Goal: Task Accomplishment & Management: Use online tool/utility

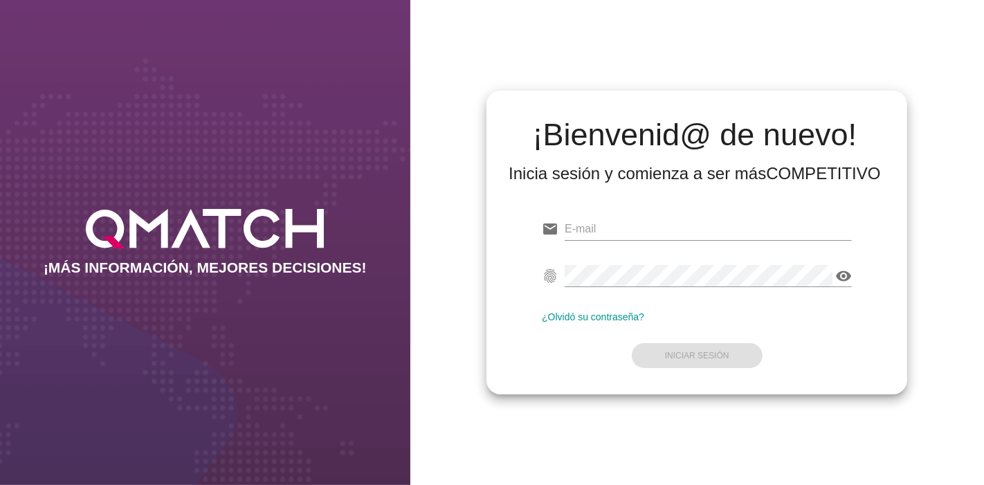
type input "[EMAIL_ADDRESS][PERSON_NAME][DOMAIN_NAME]"
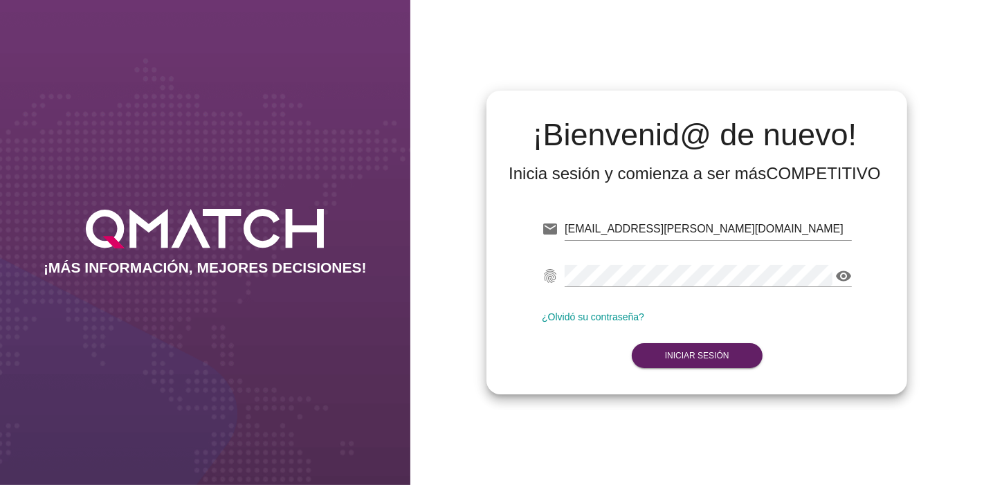
drag, startPoint x: 599, startPoint y: 376, endPoint x: 624, endPoint y: 358, distance: 30.7
click at [601, 374] on div "email [EMAIL_ADDRESS][PERSON_NAME][DOMAIN_NAME] Correo no válido fingerprint vi…" at bounding box center [696, 290] width 398 height 188
click at [640, 352] on button "Iniciar Sesión" at bounding box center [697, 355] width 131 height 25
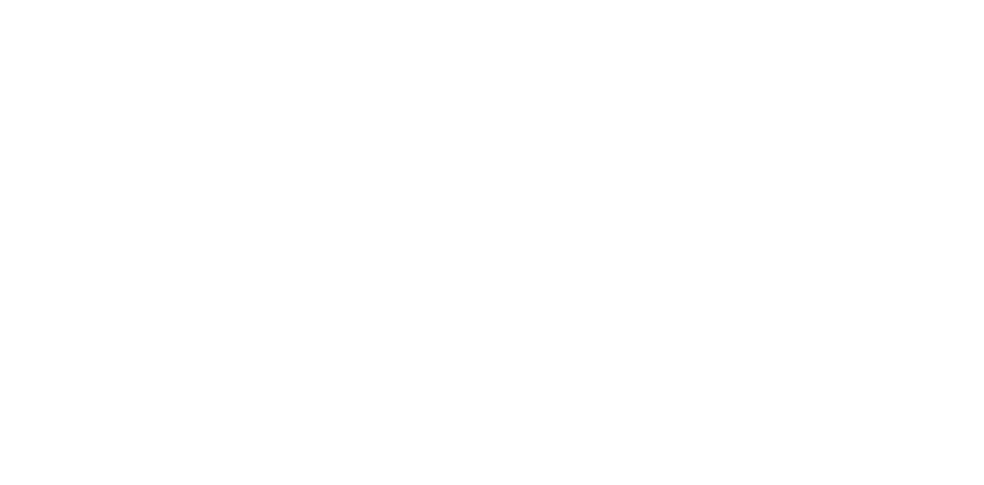
click at [691, 349] on button "Iniciar Sesión" at bounding box center [697, 355] width 131 height 25
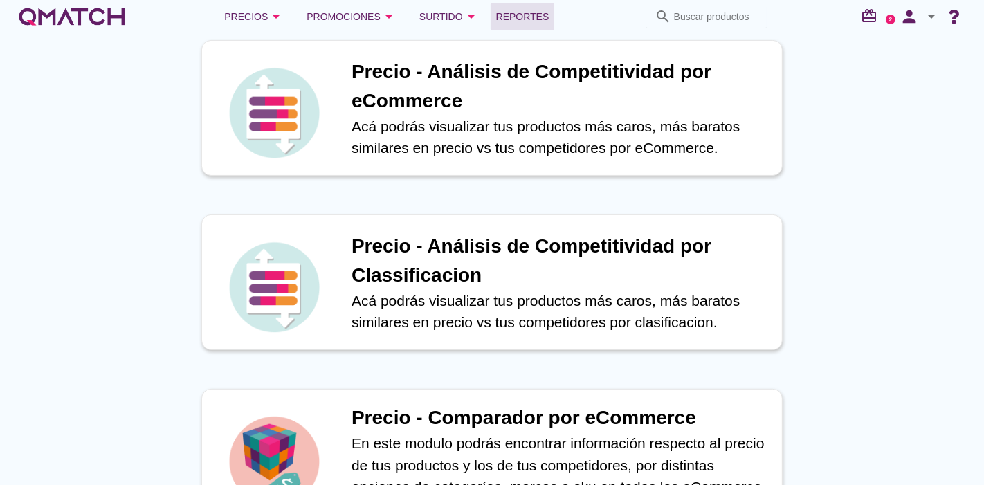
scroll to position [154, 0]
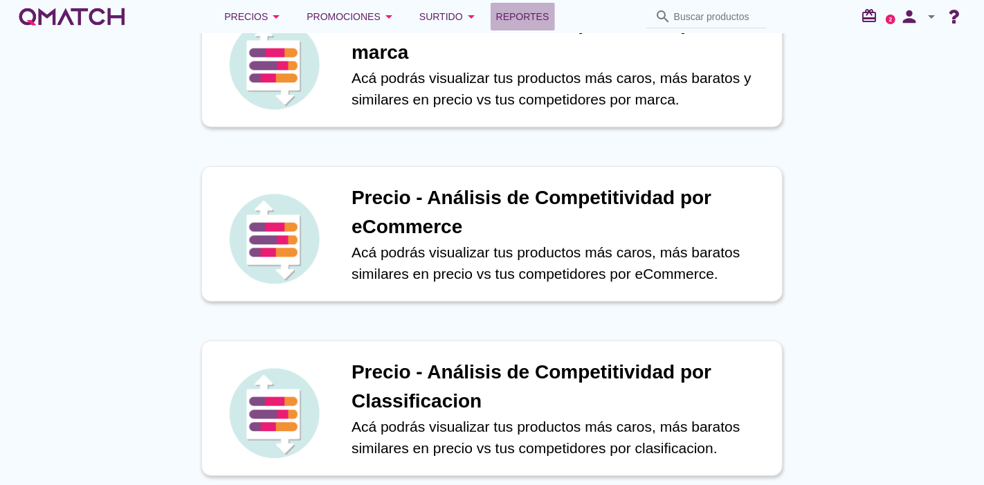
click at [526, 6] on link "Reportes" at bounding box center [523, 17] width 64 height 28
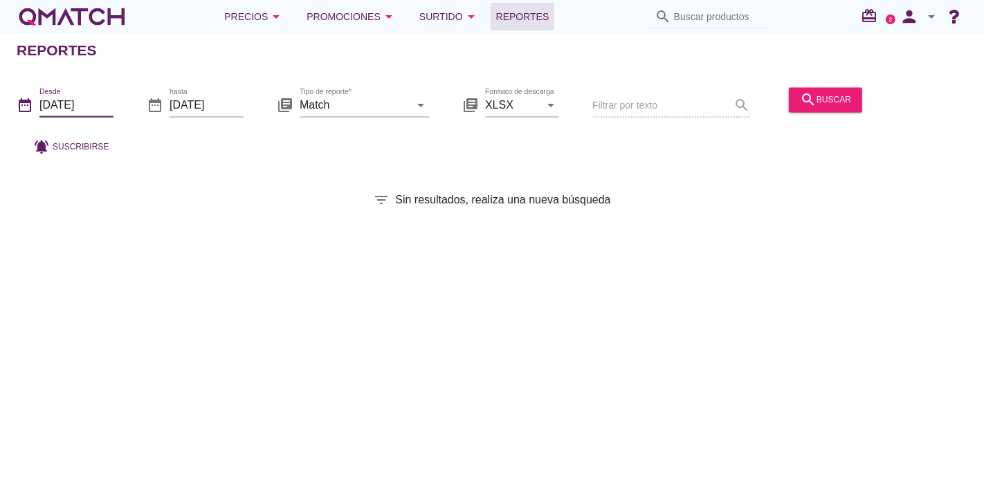
click at [77, 111] on input "[DATE]" at bounding box center [76, 105] width 74 height 22
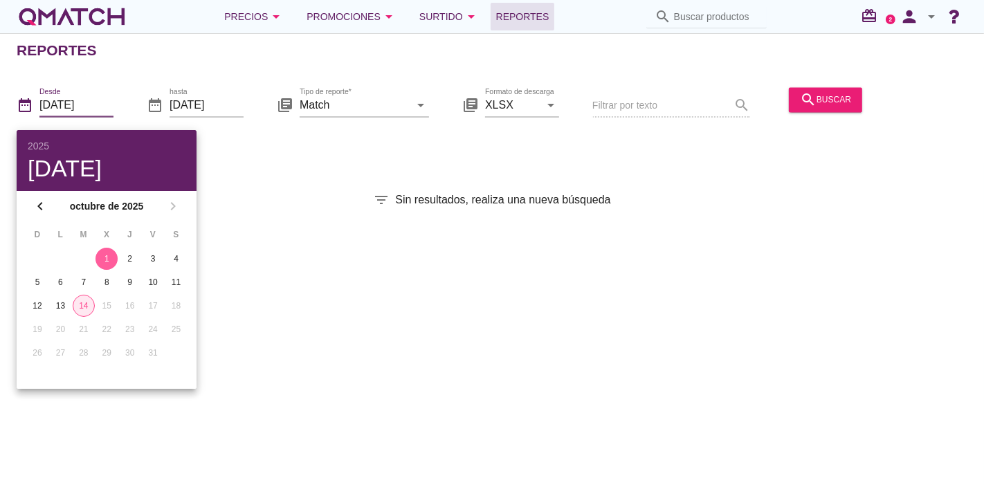
click at [82, 302] on div "14" at bounding box center [83, 306] width 21 height 12
type input "[DATE]"
drag, startPoint x: 425, startPoint y: 250, endPoint x: 600, endPoint y: 124, distance: 215.5
click at [428, 250] on div "Reportes date_range Desde [DATE] date_range hasta [DATE] library_books Tipo de …" at bounding box center [492, 259] width 984 height 452
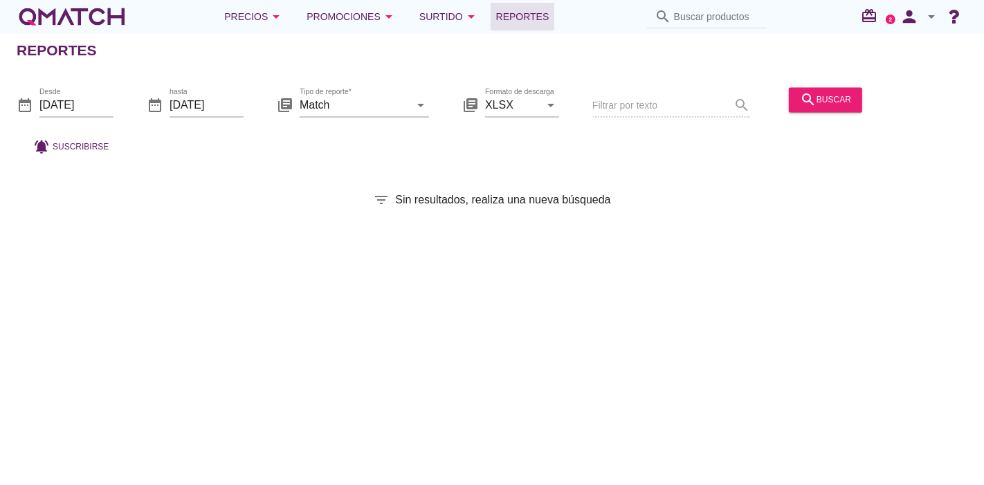
drag, startPoint x: 832, startPoint y: 72, endPoint x: 826, endPoint y: 86, distance: 15.8
click at [832, 76] on div "date_range Desde [DATE] date_range hasta [DATE] library_books Tipo de reporte* …" at bounding box center [492, 117] width 984 height 91
drag, startPoint x: 823, startPoint y: 95, endPoint x: 805, endPoint y: 104, distance: 20.1
click at [823, 97] on div "search buscar" at bounding box center [825, 99] width 51 height 17
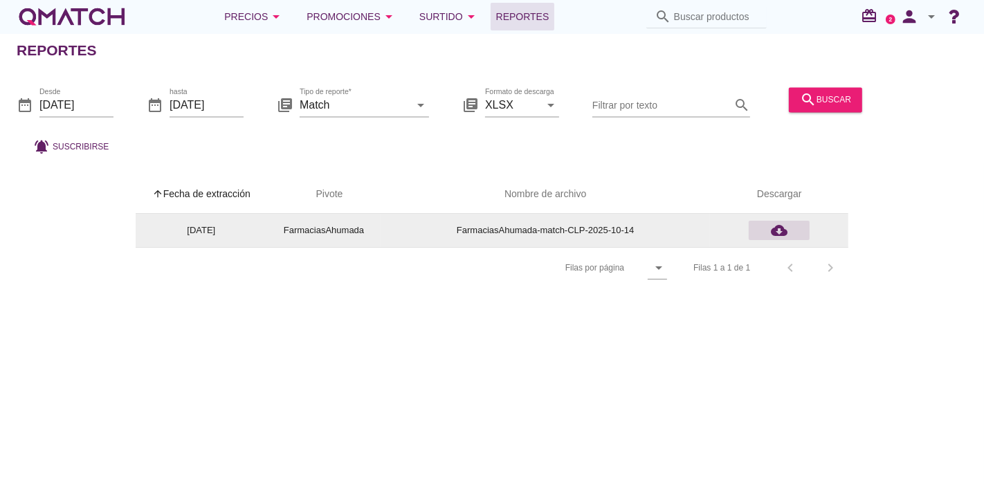
click at [784, 226] on icon "cloud_download" at bounding box center [779, 230] width 17 height 17
